Goal: Task Accomplishment & Management: Use online tool/utility

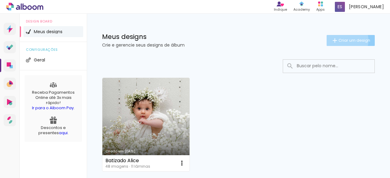
click at [339, 40] on span "Criar um design" at bounding box center [354, 40] width 32 height 4
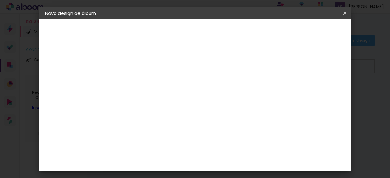
click at [145, 86] on input at bounding box center [145, 81] width 0 height 9
type input "Nosso wdd"
type paper-input "Nosso wdd"
click at [207, 36] on paper-button "Avançar" at bounding box center [192, 32] width 30 height 10
drag, startPoint x: 387, startPoint y: 48, endPoint x: 386, endPoint y: 58, distance: 10.7
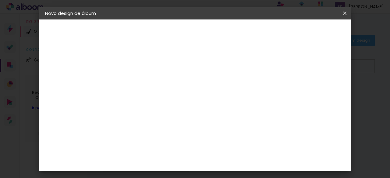
click at [386, 58] on iron-overlay-backdrop at bounding box center [195, 89] width 390 height 178
click at [161, 115] on input at bounding box center [160, 116] width 62 height 8
click at [148, 115] on input at bounding box center [160, 116] width 62 height 8
type input "f"
click at [0, 0] on slot "Tamanho Livre" at bounding box center [0, 0] width 0 height 0
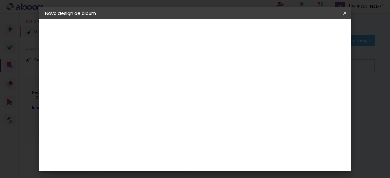
click at [0, 0] on slot "Tamanho Livre" at bounding box center [0, 0] width 0 height 0
click at [0, 0] on slot "Avançar" at bounding box center [0, 0] width 0 height 0
click at [306, 31] on span "Iniciar design" at bounding box center [293, 32] width 28 height 4
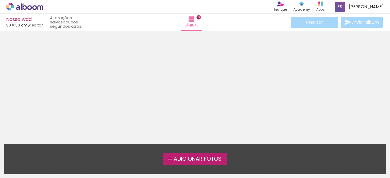
click at [175, 161] on span "Adicionar Fotos" at bounding box center [198, 159] width 48 height 5
click at [0, 0] on input "file" at bounding box center [0, 0] width 0 height 0
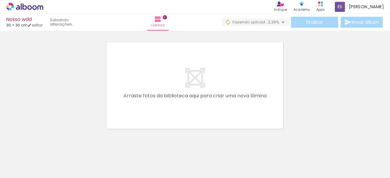
click at [278, 160] on div at bounding box center [291, 158] width 27 height 18
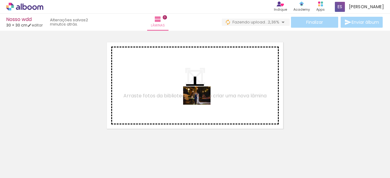
drag, startPoint x: 190, startPoint y: 160, endPoint x: 201, endPoint y: 104, distance: 57.1
click at [201, 104] on quentale-workspace at bounding box center [195, 89] width 390 height 178
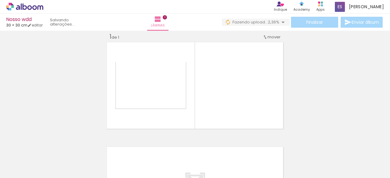
scroll to position [8, 0]
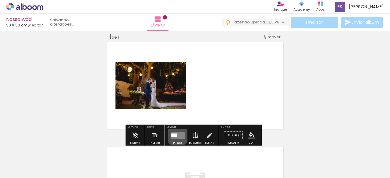
click at [176, 135] on quentale-layouter at bounding box center [178, 135] width 14 height 7
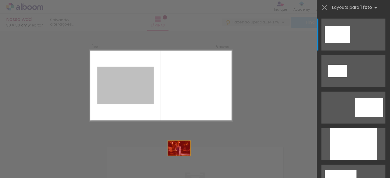
drag, startPoint x: 125, startPoint y: 88, endPoint x: 196, endPoint y: 170, distance: 108.1
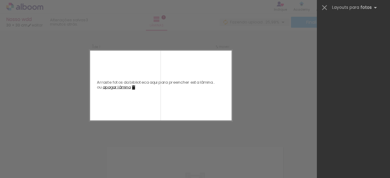
scroll to position [0, 2553]
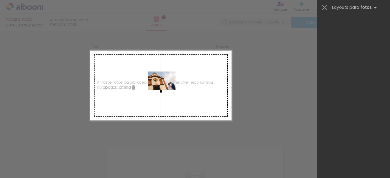
drag, startPoint x: 237, startPoint y: 160, endPoint x: 166, endPoint y: 90, distance: 99.3
click at [166, 90] on quentale-workspace at bounding box center [195, 89] width 390 height 178
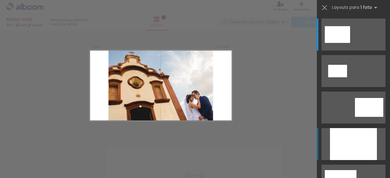
click at [364, 141] on div at bounding box center [353, 144] width 47 height 32
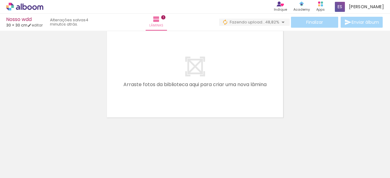
scroll to position [0, 0]
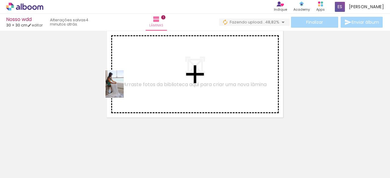
drag, startPoint x: 63, startPoint y: 161, endPoint x: 127, endPoint y: 86, distance: 98.7
click at [127, 86] on quentale-workspace at bounding box center [195, 89] width 390 height 178
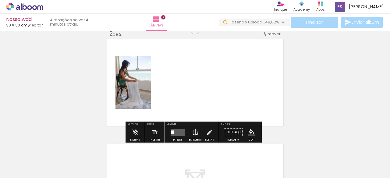
scroll to position [112, 0]
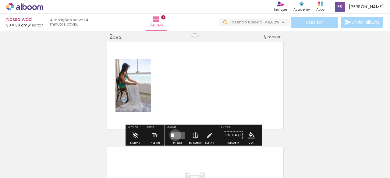
click at [174, 135] on quentale-layouter at bounding box center [178, 135] width 14 height 7
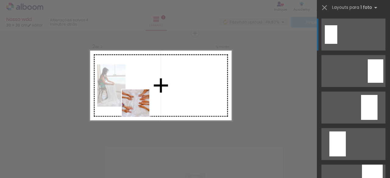
drag, startPoint x: 99, startPoint y: 164, endPoint x: 150, endPoint y: 95, distance: 86.2
click at [150, 95] on quentale-workspace at bounding box center [195, 89] width 390 height 178
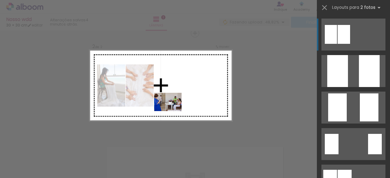
drag, startPoint x: 130, startPoint y: 163, endPoint x: 172, endPoint y: 111, distance: 67.1
click at [172, 111] on quentale-workspace at bounding box center [195, 89] width 390 height 178
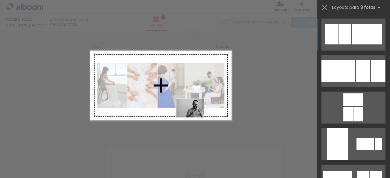
drag, startPoint x: 167, startPoint y: 160, endPoint x: 197, endPoint y: 112, distance: 56.6
click at [197, 112] on quentale-workspace at bounding box center [195, 89] width 390 height 178
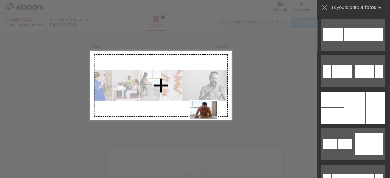
drag, startPoint x: 196, startPoint y: 165, endPoint x: 208, endPoint y: 118, distance: 48.2
click at [208, 118] on quentale-workspace at bounding box center [195, 89] width 390 height 178
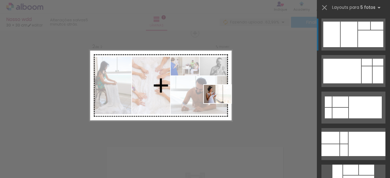
drag, startPoint x: 268, startPoint y: 160, endPoint x: 219, endPoint y: 103, distance: 75.4
click at [219, 103] on quentale-workspace at bounding box center [195, 89] width 390 height 178
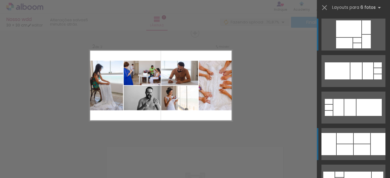
click at [353, 43] on div at bounding box center [357, 40] width 8 height 5
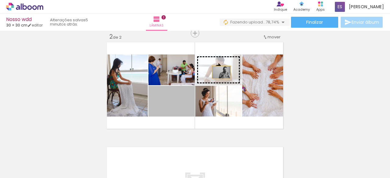
drag, startPoint x: 178, startPoint y: 111, endPoint x: 219, endPoint y: 72, distance: 57.1
click at [0, 0] on slot at bounding box center [0, 0] width 0 height 0
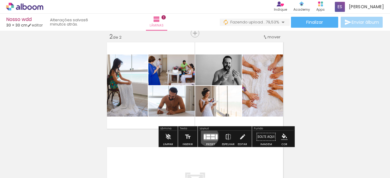
click at [207, 136] on quentale-layouter at bounding box center [210, 136] width 14 height 7
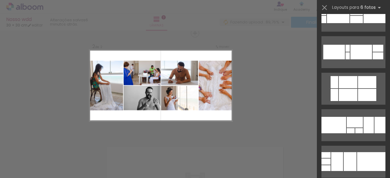
scroll to position [228, 0]
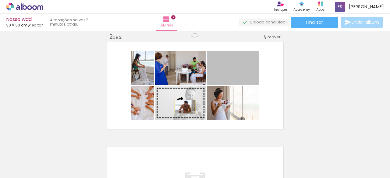
drag, startPoint x: 238, startPoint y: 77, endPoint x: 183, endPoint y: 107, distance: 62.7
click at [0, 0] on slot at bounding box center [0, 0] width 0 height 0
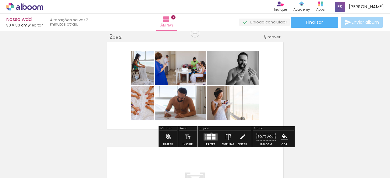
click at [210, 134] on quentale-layouter at bounding box center [210, 136] width 14 height 7
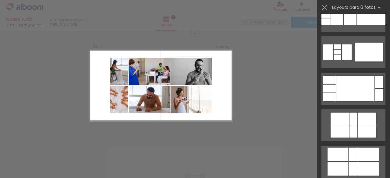
scroll to position [374, 0]
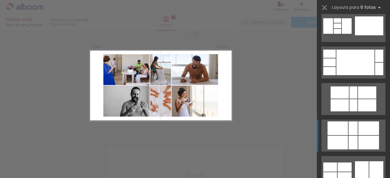
click at [351, 111] on div at bounding box center [353, 105] width 8 height 12
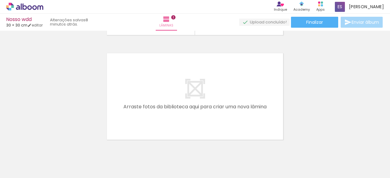
scroll to position [207, 0]
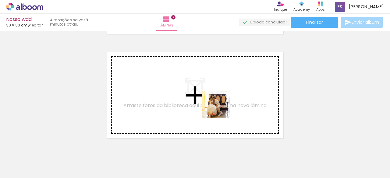
drag, startPoint x: 238, startPoint y: 164, endPoint x: 212, endPoint y: 97, distance: 72.0
click at [212, 97] on quentale-workspace at bounding box center [195, 89] width 390 height 178
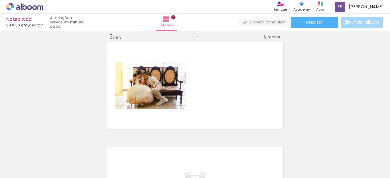
scroll to position [0, 236]
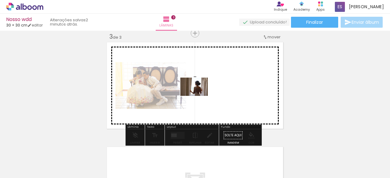
drag, startPoint x: 101, startPoint y: 162, endPoint x: 228, endPoint y: 91, distance: 145.6
click at [228, 91] on quentale-workspace at bounding box center [195, 89] width 390 height 178
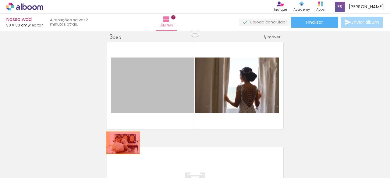
drag, startPoint x: 169, startPoint y: 87, endPoint x: 119, endPoint y: 145, distance: 76.4
click at [119, 145] on quentale-workspace at bounding box center [195, 89] width 390 height 178
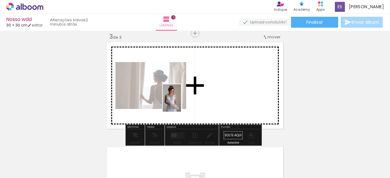
drag, startPoint x: 168, startPoint y: 164, endPoint x: 181, endPoint y: 103, distance: 62.2
click at [181, 103] on quentale-workspace at bounding box center [195, 89] width 390 height 178
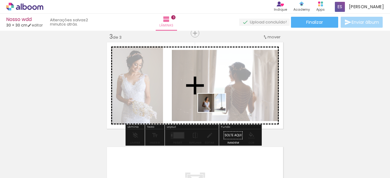
drag, startPoint x: 230, startPoint y: 164, endPoint x: 216, endPoint y: 112, distance: 53.6
click at [216, 112] on quentale-workspace at bounding box center [195, 89] width 390 height 178
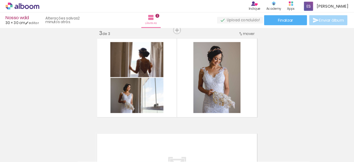
scroll to position [0, 457]
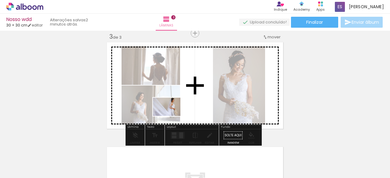
drag, startPoint x: 157, startPoint y: 161, endPoint x: 171, endPoint y: 116, distance: 47.4
click at [171, 116] on quentale-workspace at bounding box center [195, 89] width 390 height 178
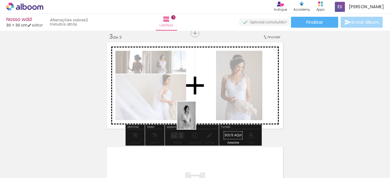
drag, startPoint x: 188, startPoint y: 167, endPoint x: 196, endPoint y: 115, distance: 51.9
click at [196, 115] on quentale-workspace at bounding box center [195, 89] width 390 height 178
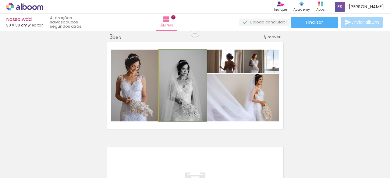
drag, startPoint x: 183, startPoint y: 95, endPoint x: 186, endPoint y: 112, distance: 17.0
click at [194, 83] on quentale-photo at bounding box center [183, 86] width 48 height 72
click at [188, 88] on quentale-photo at bounding box center [183, 86] width 48 height 72
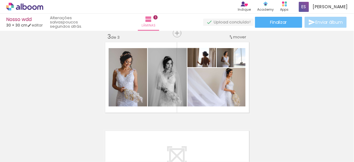
scroll to position [184, 0]
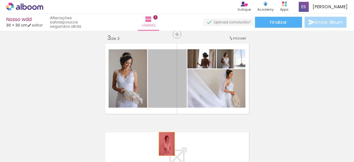
drag, startPoint x: 165, startPoint y: 89, endPoint x: 165, endPoint y: 144, distance: 55.4
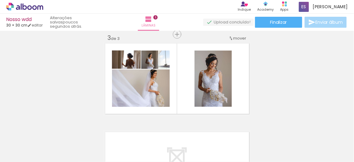
scroll to position [0, 547]
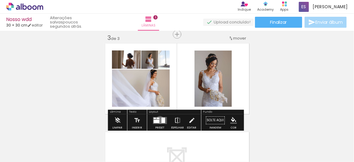
click at [159, 120] on quentale-layouter at bounding box center [160, 120] width 14 height 7
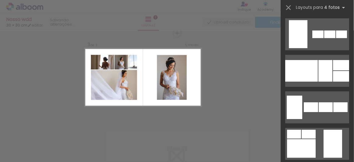
scroll to position [494, 0]
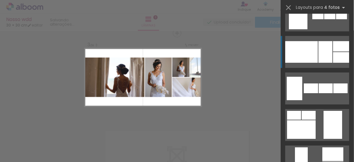
click at [315, 48] on div at bounding box center [302, 52] width 33 height 22
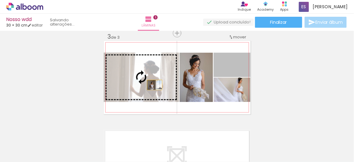
drag, startPoint x: 244, startPoint y: 68, endPoint x: 153, endPoint y: 85, distance: 92.9
click at [0, 0] on slot at bounding box center [0, 0] width 0 height 0
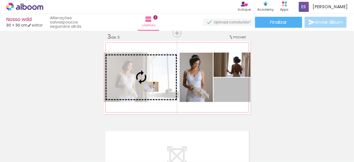
drag, startPoint x: 243, startPoint y: 94, endPoint x: 149, endPoint y: 87, distance: 94.3
click at [0, 0] on slot at bounding box center [0, 0] width 0 height 0
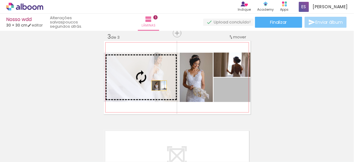
drag, startPoint x: 242, startPoint y: 95, endPoint x: 156, endPoint y: 84, distance: 87.5
click at [0, 0] on slot at bounding box center [0, 0] width 0 height 0
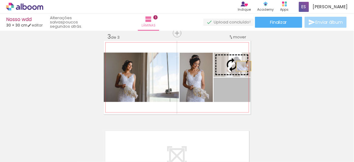
drag, startPoint x: 242, startPoint y: 96, endPoint x: 242, endPoint y: 66, distance: 30.1
click at [0, 0] on slot at bounding box center [0, 0] width 0 height 0
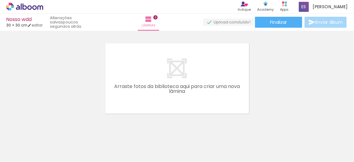
scroll to position [276, 0]
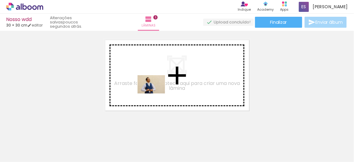
drag, startPoint x: 132, startPoint y: 145, endPoint x: 159, endPoint y: 85, distance: 65.7
click at [159, 85] on quentale-workspace at bounding box center [177, 81] width 354 height 162
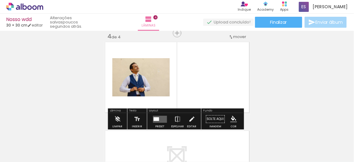
scroll to position [273, 0]
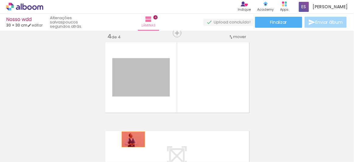
drag, startPoint x: 153, startPoint y: 87, endPoint x: 131, endPoint y: 139, distance: 56.5
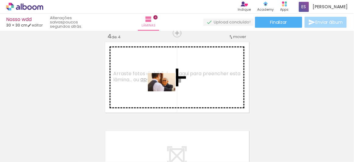
drag, startPoint x: 165, startPoint y: 144, endPoint x: 166, endPoint y: 89, distance: 55.4
click at [166, 89] on quentale-workspace at bounding box center [177, 81] width 354 height 162
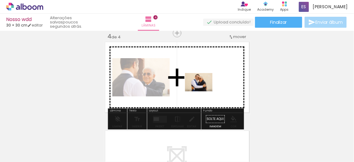
drag, startPoint x: 201, startPoint y: 149, endPoint x: 203, endPoint y: 90, distance: 58.2
click at [203, 90] on quentale-workspace at bounding box center [177, 81] width 354 height 162
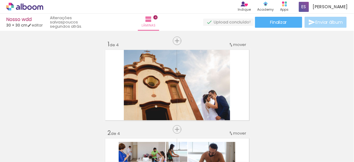
scroll to position [0, 547]
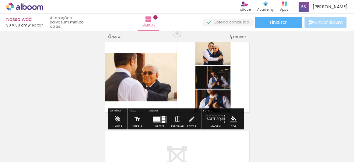
click at [162, 119] on div at bounding box center [163, 119] width 3 height 2
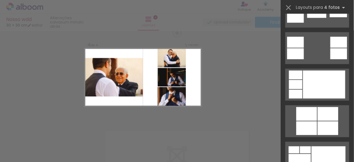
scroll to position [280, 0]
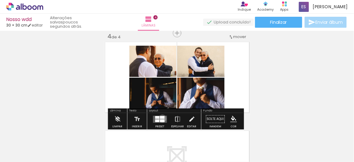
click at [161, 118] on div at bounding box center [162, 117] width 5 height 3
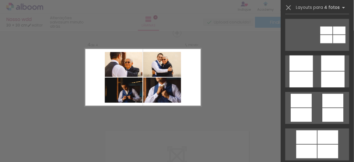
scroll to position [1699, 0]
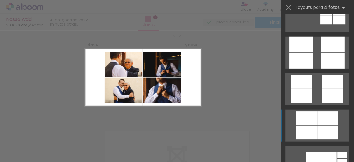
click at [315, 124] on div at bounding box center [307, 118] width 21 height 14
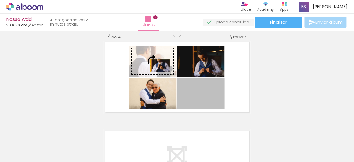
drag, startPoint x: 212, startPoint y: 99, endPoint x: 158, endPoint y: 66, distance: 63.3
click at [0, 0] on slot at bounding box center [0, 0] width 0 height 0
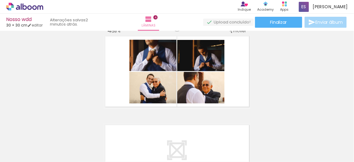
scroll to position [275, 0]
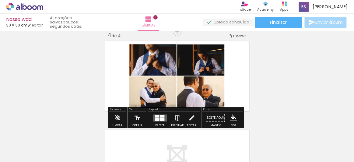
click at [160, 119] on div at bounding box center [162, 119] width 5 height 3
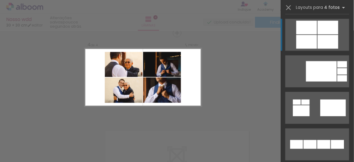
scroll to position [1744, 0]
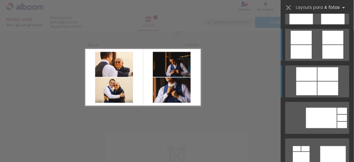
click at [322, 82] on div at bounding box center [328, 89] width 21 height 14
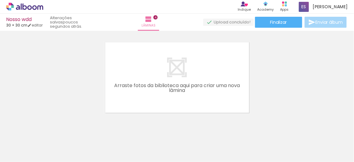
scroll to position [365, 0]
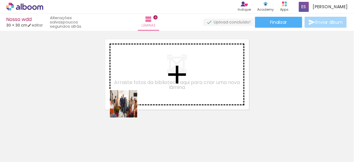
drag, startPoint x: 89, startPoint y: 144, endPoint x: 146, endPoint y: 91, distance: 77.6
click at [146, 91] on quentale-workspace at bounding box center [177, 81] width 354 height 162
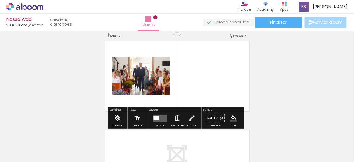
scroll to position [362, 0]
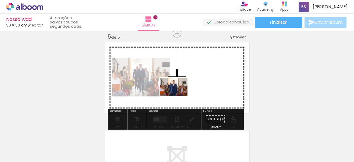
drag, startPoint x: 160, startPoint y: 146, endPoint x: 180, endPoint y: 93, distance: 56.4
click at [180, 93] on quentale-workspace at bounding box center [177, 81] width 354 height 162
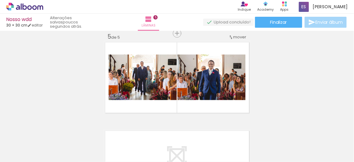
scroll to position [0, 797]
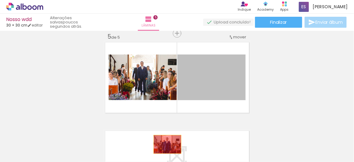
drag, startPoint x: 216, startPoint y: 88, endPoint x: 159, endPoint y: 146, distance: 82.0
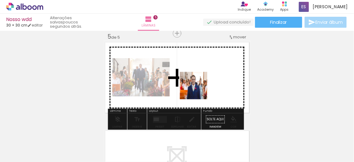
drag, startPoint x: 188, startPoint y: 145, endPoint x: 198, endPoint y: 89, distance: 56.9
click at [198, 89] on quentale-workspace at bounding box center [177, 81] width 354 height 162
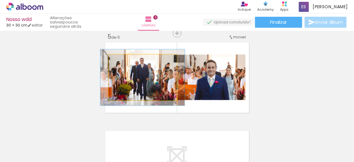
drag, startPoint x: 122, startPoint y: 61, endPoint x: 127, endPoint y: 61, distance: 4.9
click at [127, 61] on div at bounding box center [127, 60] width 5 height 5
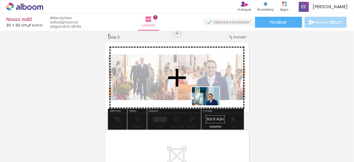
drag, startPoint x: 293, startPoint y: 146, endPoint x: 210, endPoint y: 105, distance: 92.3
click at [210, 105] on quentale-workspace at bounding box center [177, 81] width 354 height 162
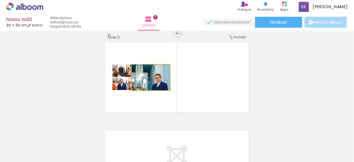
drag, startPoint x: 162, startPoint y: 86, endPoint x: 163, endPoint y: 90, distance: 3.8
click at [163, 90] on quentale-layouter at bounding box center [177, 77] width 147 height 73
drag, startPoint x: 162, startPoint y: 82, endPoint x: 153, endPoint y: 83, distance: 8.9
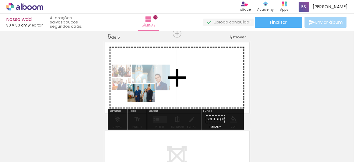
drag, startPoint x: 91, startPoint y: 145, endPoint x: 157, endPoint y: 96, distance: 82.2
click at [157, 96] on quentale-workspace at bounding box center [177, 81] width 354 height 162
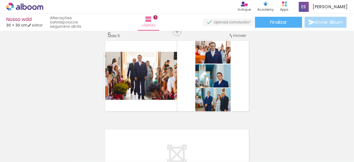
scroll to position [361, 0]
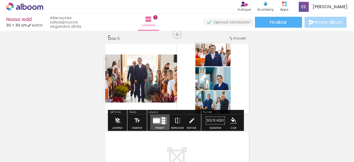
click at [156, 118] on div at bounding box center [156, 120] width 7 height 5
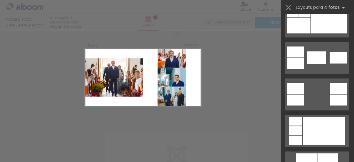
scroll to position [214, 0]
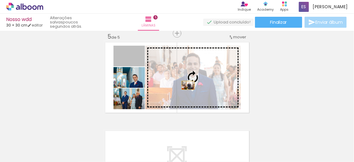
drag, startPoint x: 139, startPoint y: 59, endPoint x: 186, endPoint y: 85, distance: 53.3
click at [0, 0] on slot at bounding box center [0, 0] width 0 height 0
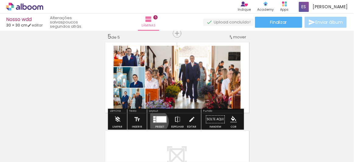
click at [157, 121] on div at bounding box center [162, 119] width 10 height 6
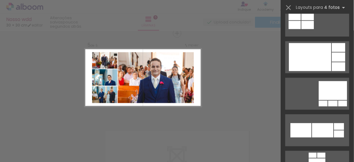
scroll to position [1476, 0]
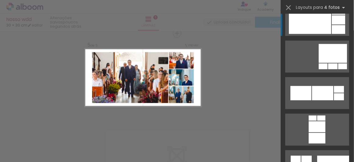
click at [315, 24] on div at bounding box center [310, 20] width 42 height 28
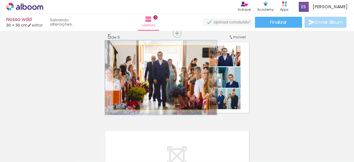
drag, startPoint x: 126, startPoint y: 53, endPoint x: 130, endPoint y: 53, distance: 3.7
type paper-slider "117"
click at [130, 53] on div at bounding box center [130, 51] width 5 height 5
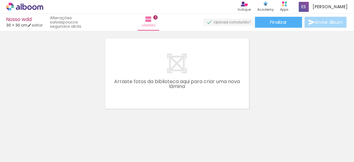
scroll to position [0, 1002]
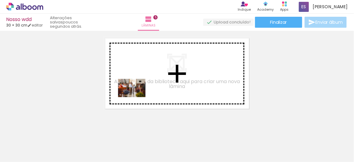
drag, startPoint x: 118, startPoint y: 144, endPoint x: 138, endPoint y: 95, distance: 52.9
click at [138, 95] on quentale-workspace at bounding box center [177, 81] width 354 height 162
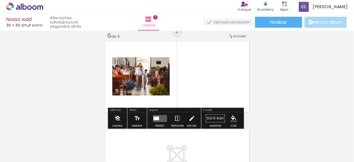
scroll to position [451, 0]
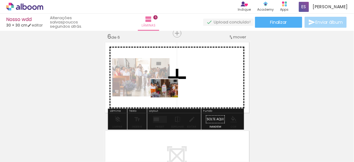
drag, startPoint x: 156, startPoint y: 149, endPoint x: 169, endPoint y: 94, distance: 56.0
click at [169, 94] on quentale-workspace at bounding box center [177, 81] width 354 height 162
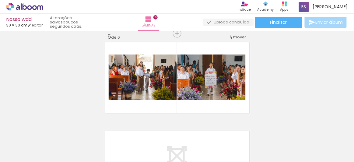
scroll to position [0, 1086]
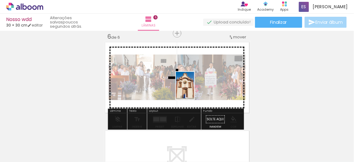
drag, startPoint x: 168, startPoint y: 148, endPoint x: 195, endPoint y: 90, distance: 64.3
click at [195, 90] on quentale-workspace at bounding box center [177, 81] width 354 height 162
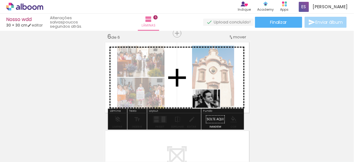
drag, startPoint x: 140, startPoint y: 144, endPoint x: 215, endPoint y: 106, distance: 84.8
click at [215, 106] on quentale-workspace at bounding box center [177, 81] width 354 height 162
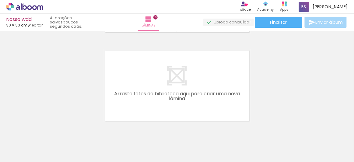
scroll to position [535, 0]
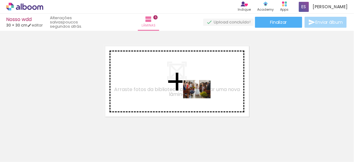
drag, startPoint x: 206, startPoint y: 143, endPoint x: 202, endPoint y: 98, distance: 45.0
click at [202, 98] on quentale-workspace at bounding box center [177, 81] width 354 height 162
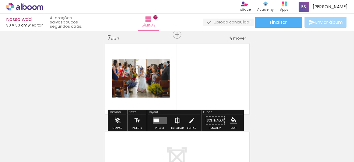
scroll to position [539, 0]
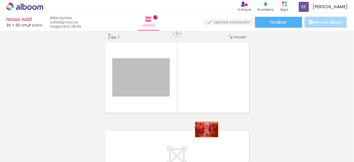
drag, startPoint x: 151, startPoint y: 83, endPoint x: 208, endPoint y: 138, distance: 79.0
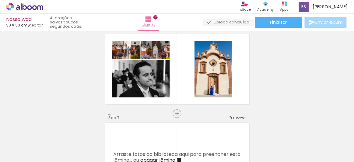
scroll to position [447, 0]
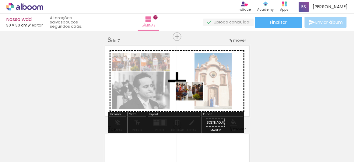
drag, startPoint x: 204, startPoint y: 147, endPoint x: 194, endPoint y: 100, distance: 47.8
click at [194, 100] on quentale-workspace at bounding box center [177, 81] width 354 height 162
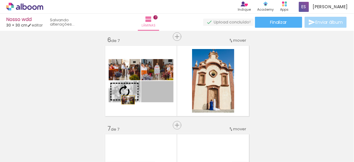
drag, startPoint x: 169, startPoint y: 98, endPoint x: 126, endPoint y: 99, distance: 42.6
click at [0, 0] on slot at bounding box center [0, 0] width 0 height 0
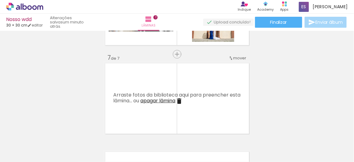
scroll to position [521, 0]
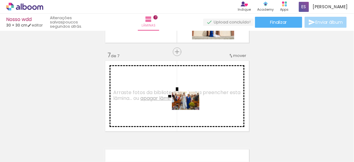
drag, startPoint x: 240, startPoint y: 145, endPoint x: 190, endPoint y: 107, distance: 63.3
click at [190, 107] on quentale-workspace at bounding box center [177, 81] width 354 height 162
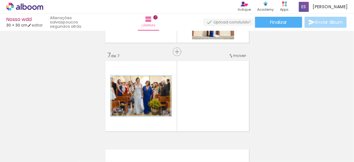
click at [126, 83] on div at bounding box center [127, 82] width 5 height 5
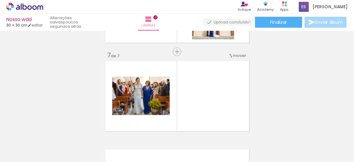
scroll to position [0, 1281]
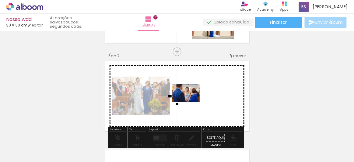
drag, startPoint x: 151, startPoint y: 145, endPoint x: 198, endPoint y: 93, distance: 70.1
click at [198, 93] on quentale-workspace at bounding box center [177, 81] width 354 height 162
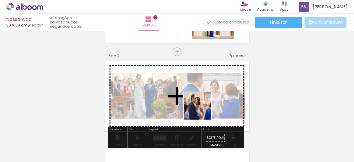
drag, startPoint x: 183, startPoint y: 143, endPoint x: 206, endPoint y: 106, distance: 43.9
click at [206, 106] on quentale-workspace at bounding box center [177, 81] width 354 height 162
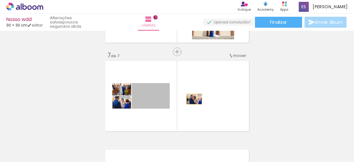
drag, startPoint x: 163, startPoint y: 103, endPoint x: 216, endPoint y: 100, distance: 52.7
click at [216, 100] on quentale-layouter at bounding box center [177, 95] width 147 height 73
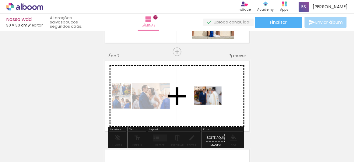
drag, startPoint x: 213, startPoint y: 143, endPoint x: 213, endPoint y: 104, distance: 38.7
click at [213, 104] on quentale-workspace at bounding box center [177, 81] width 354 height 162
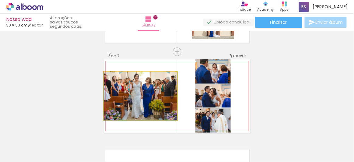
drag, startPoint x: 118, startPoint y: 79, endPoint x: 112, endPoint y: 79, distance: 5.5
type paper-slider "100"
click at [113, 79] on div at bounding box center [118, 78] width 10 height 10
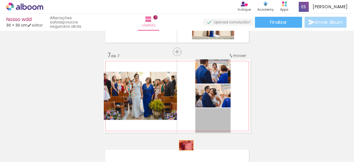
drag, startPoint x: 224, startPoint y: 122, endPoint x: 184, endPoint y: 145, distance: 46.2
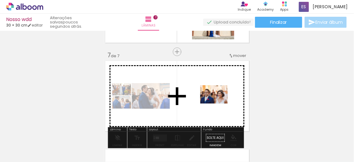
drag, startPoint x: 286, startPoint y: 147, endPoint x: 218, endPoint y: 104, distance: 80.2
click at [218, 104] on quentale-workspace at bounding box center [177, 81] width 354 height 162
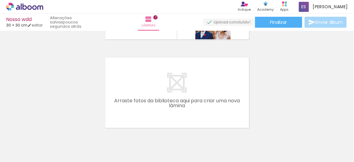
scroll to position [616, 0]
